Goal: Book appointment/travel/reservation

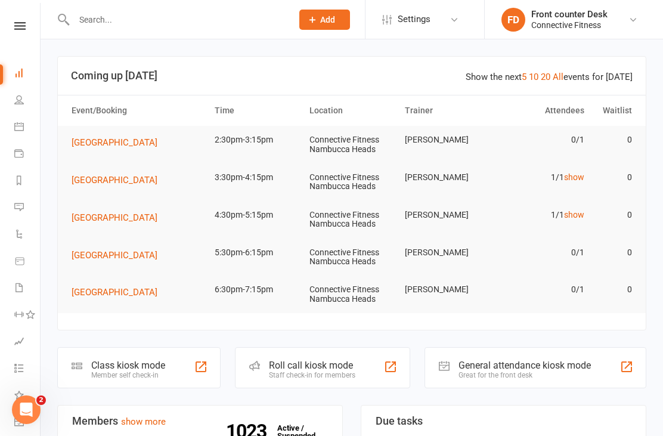
click at [577, 176] on link "show" at bounding box center [574, 177] width 20 height 10
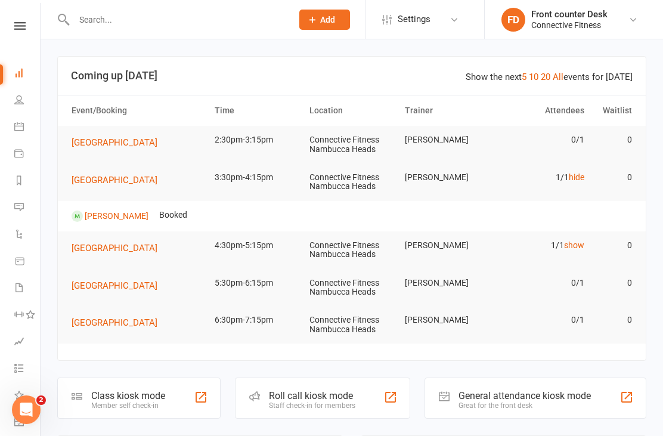
click at [572, 175] on link "hide" at bounding box center [575, 177] width 15 height 10
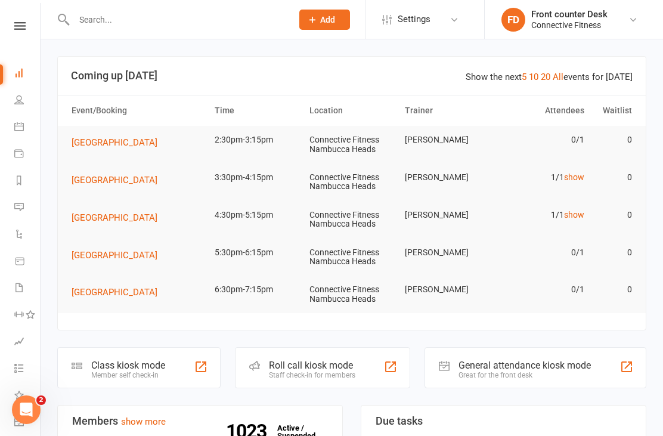
click at [578, 212] on link "show" at bounding box center [574, 215] width 20 height 10
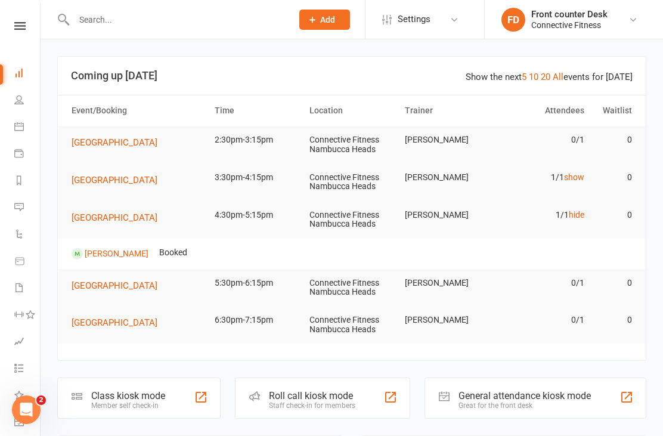
click at [574, 216] on link "hide" at bounding box center [575, 215] width 15 height 10
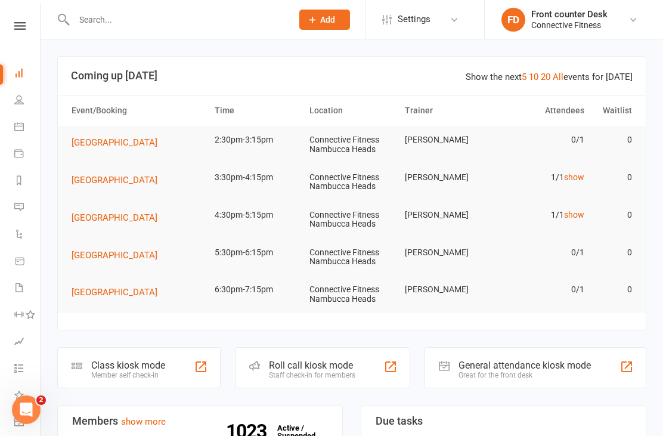
click at [581, 213] on link "show" at bounding box center [574, 215] width 20 height 10
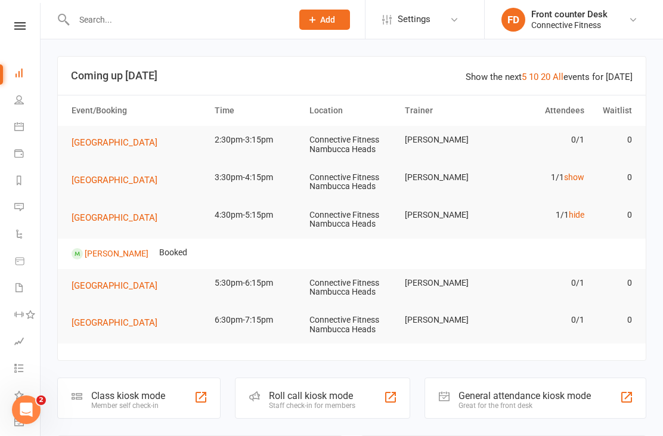
click at [578, 210] on link "hide" at bounding box center [575, 215] width 15 height 10
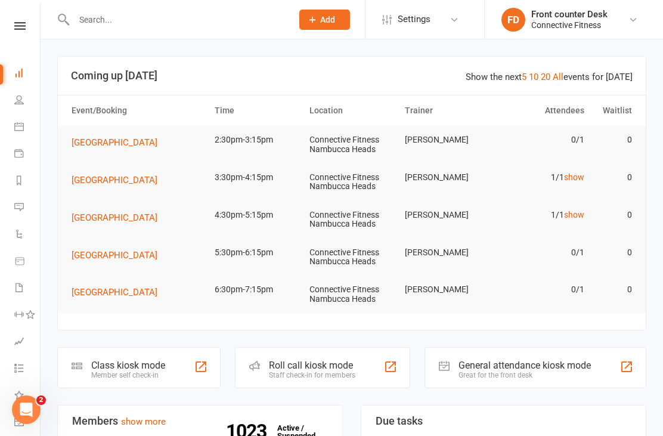
click at [577, 178] on link "show" at bounding box center [574, 177] width 20 height 10
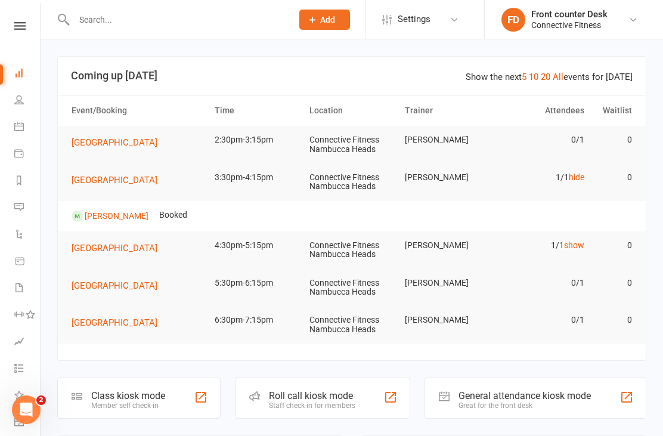
click at [573, 179] on link "hide" at bounding box center [575, 177] width 15 height 10
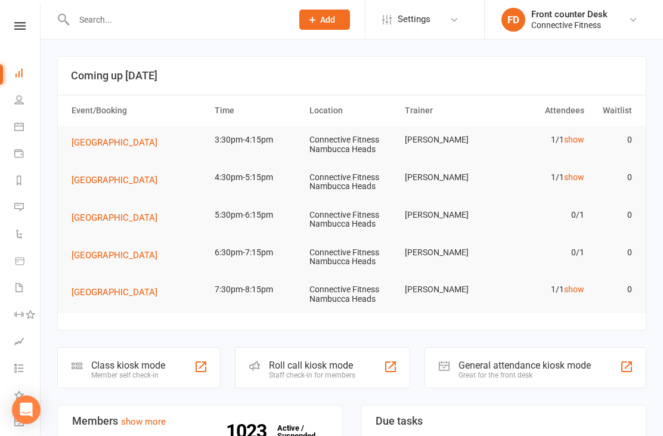
click at [568, 144] on link "show" at bounding box center [574, 140] width 20 height 10
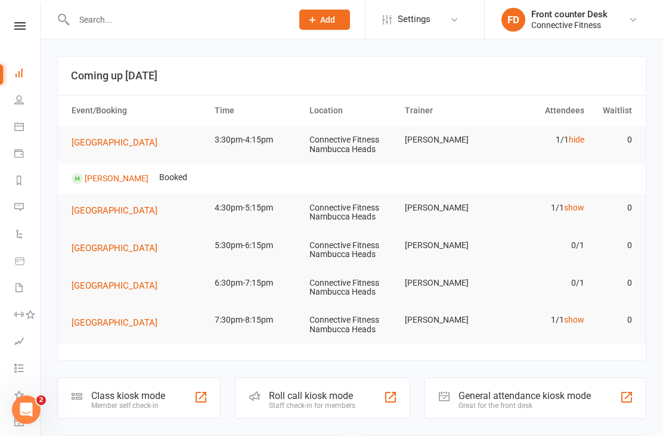
click at [576, 139] on link "hide" at bounding box center [575, 140] width 15 height 10
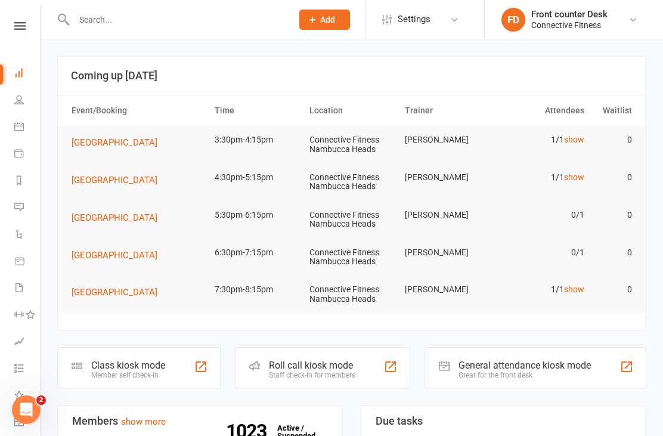
click at [123, 214] on span "[GEOGRAPHIC_DATA]" at bounding box center [115, 217] width 86 height 11
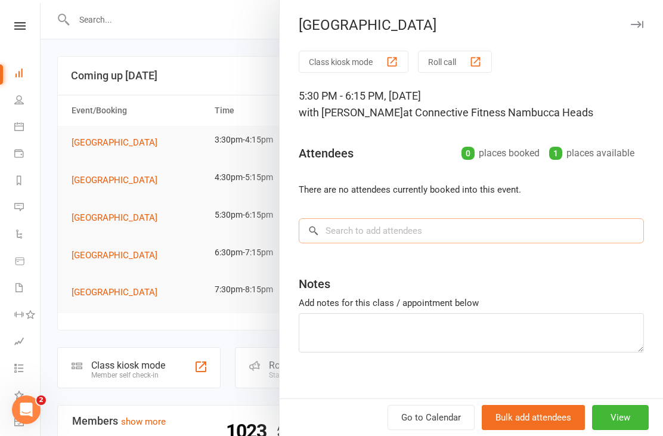
click at [393, 234] on input "search" at bounding box center [471, 230] width 345 height 25
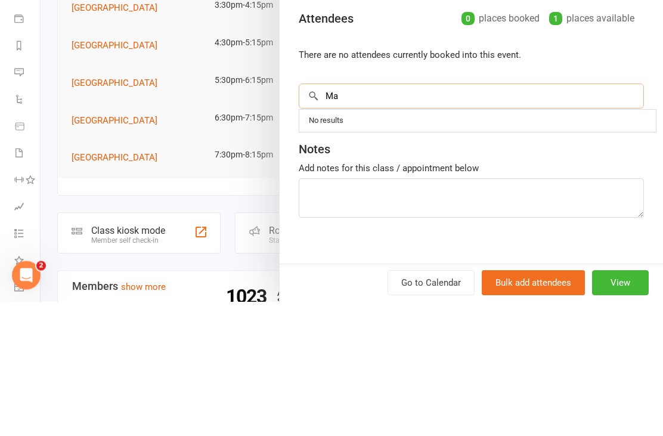
type input "M"
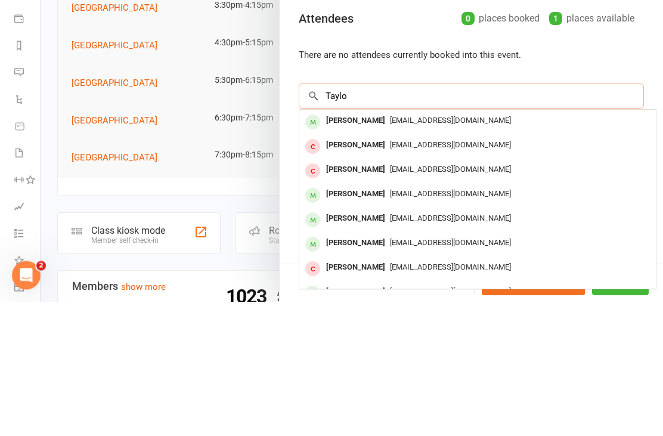
type input "[PERSON_NAME]"
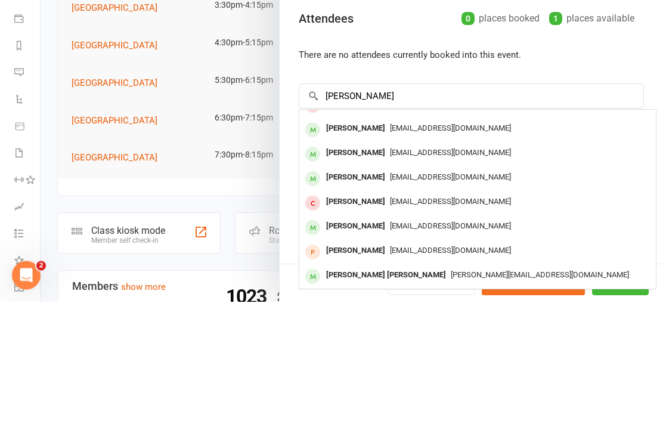
scroll to position [135, 0]
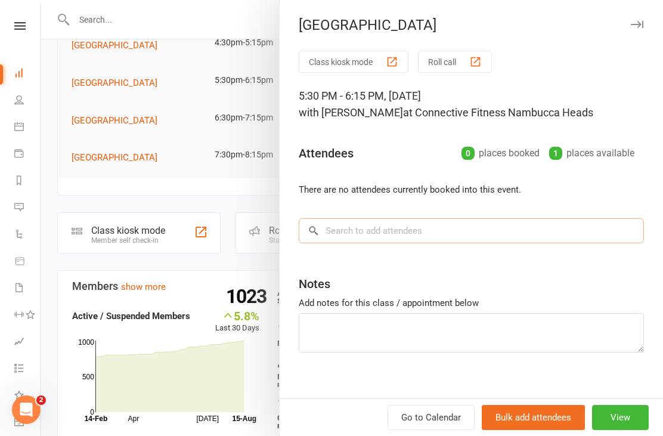
click at [571, 235] on input "search" at bounding box center [471, 230] width 345 height 25
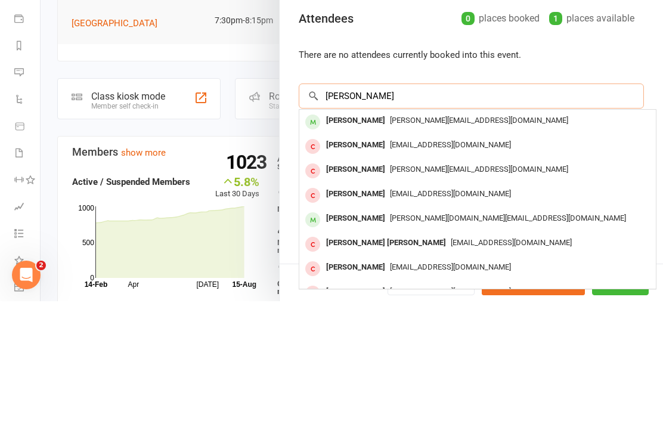
scroll to position [0, 0]
type input "[PERSON_NAME]"
click at [459, 250] on span "[PERSON_NAME][EMAIL_ADDRESS][DOMAIN_NAME]" at bounding box center [479, 254] width 178 height 9
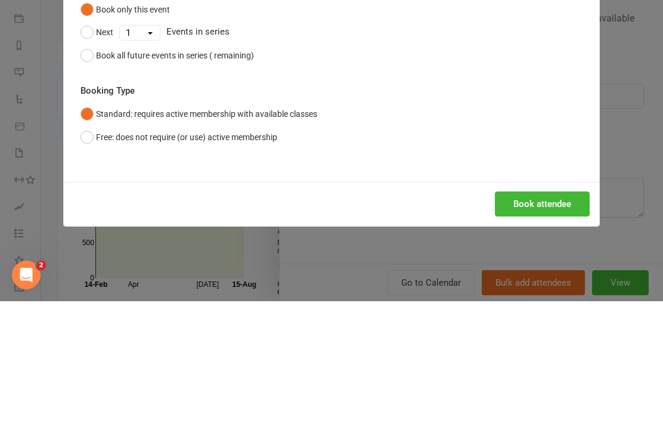
scroll to position [269, 0]
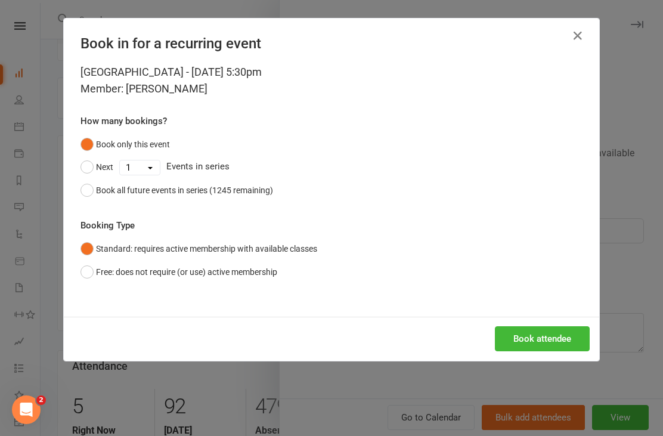
click at [545, 334] on button "Book attendee" at bounding box center [542, 338] width 95 height 25
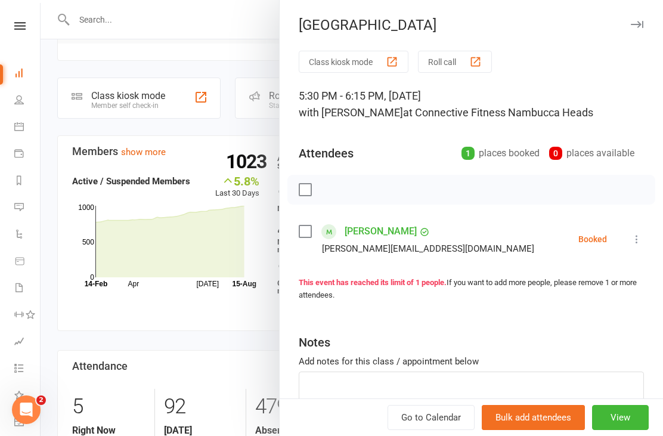
click at [153, 275] on div at bounding box center [352, 218] width 622 height 436
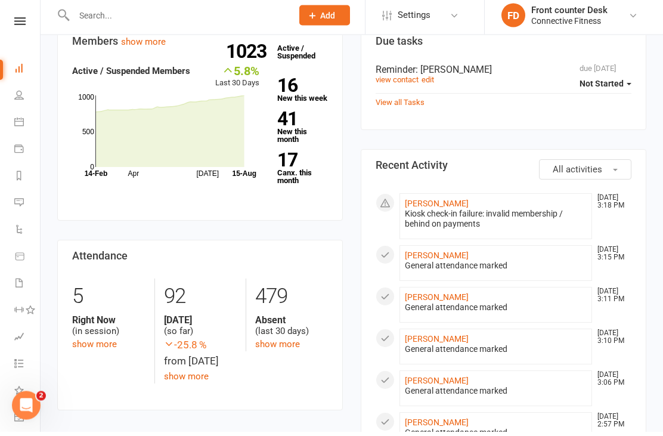
scroll to position [379, 0]
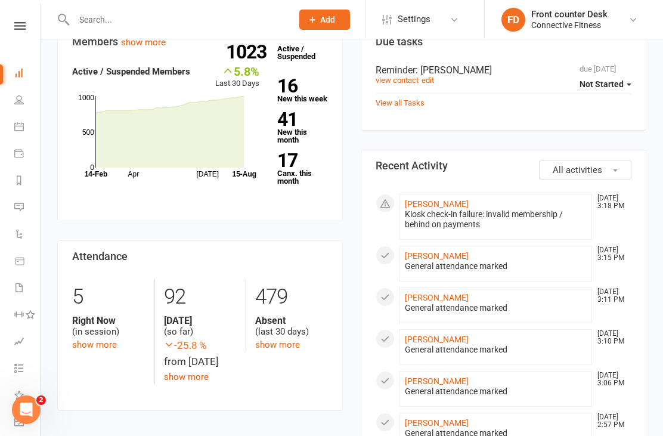
click at [83, 340] on link "show more" at bounding box center [94, 344] width 45 height 11
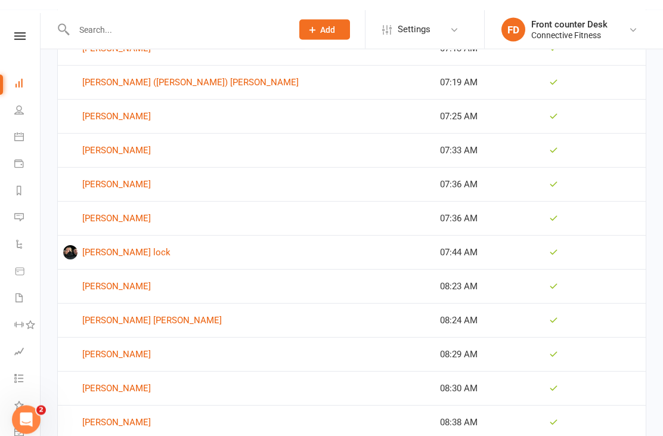
scroll to position [2788, 0]
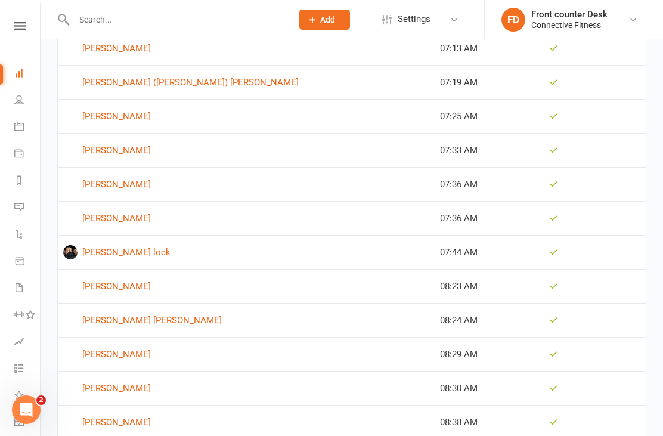
click at [96, 245] on link "[PERSON_NAME] lock" at bounding box center [246, 252] width 366 height 14
